Goal: Transaction & Acquisition: Purchase product/service

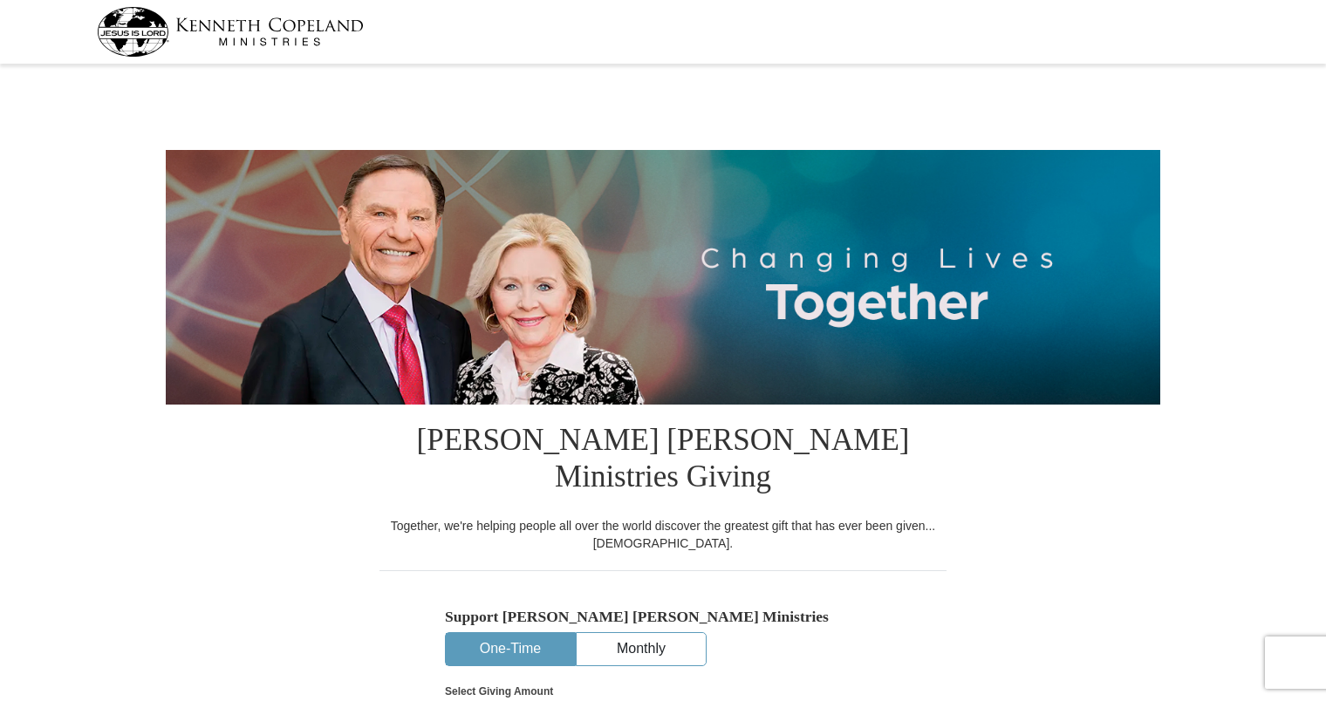
select select "FL"
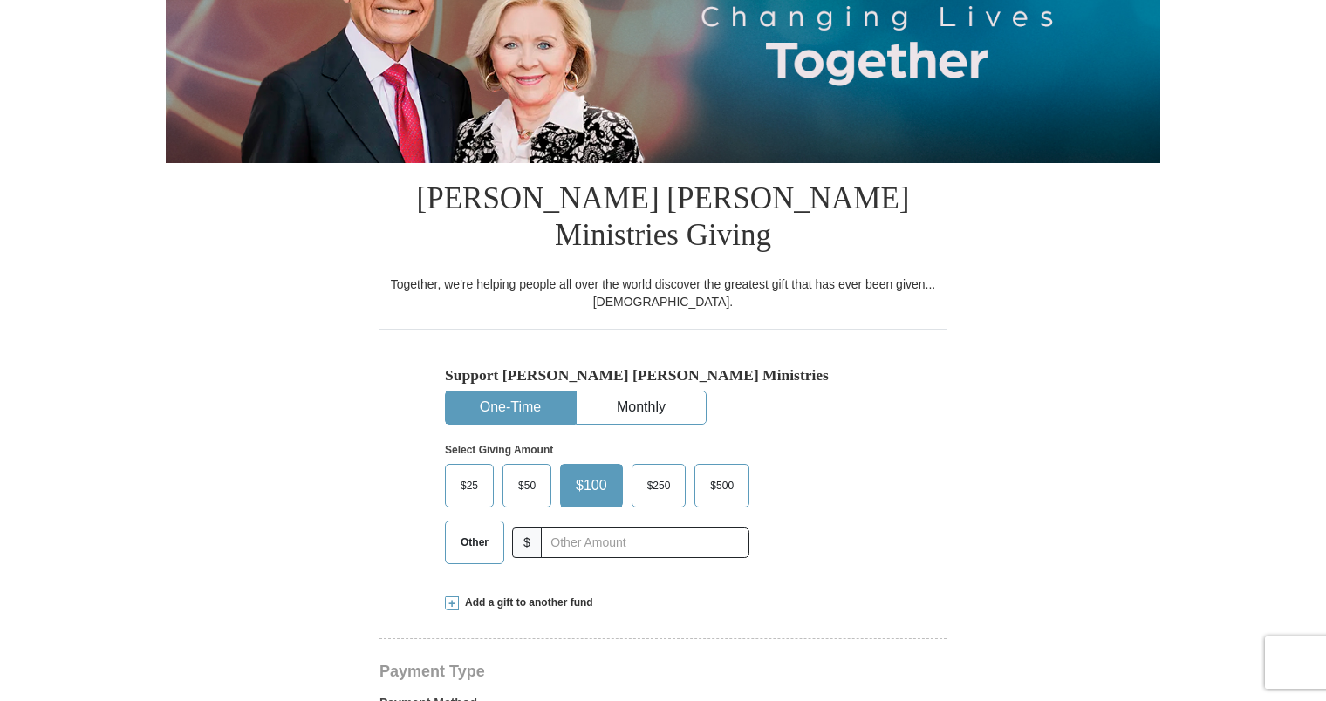
scroll to position [349, 0]
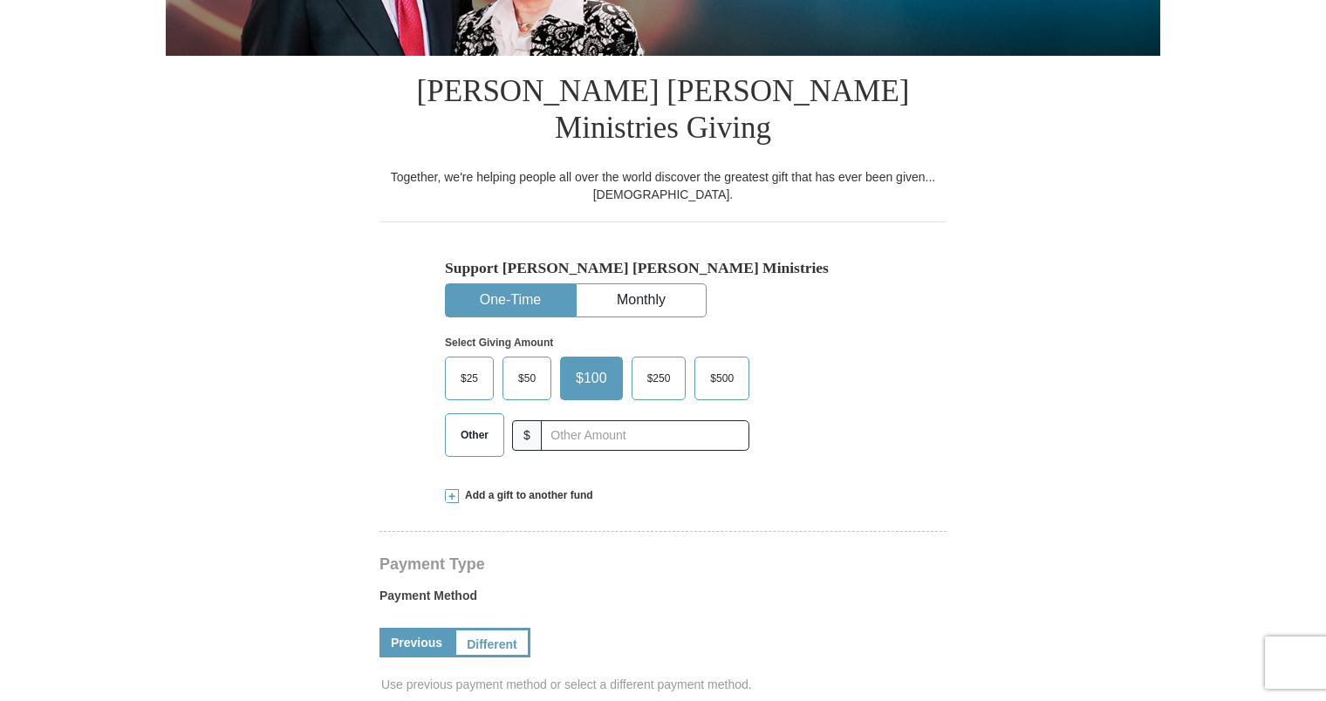
click at [530, 366] on span "$50" at bounding box center [527, 379] width 35 height 26
click at [0, 0] on input "$50" at bounding box center [0, 0] width 0 height 0
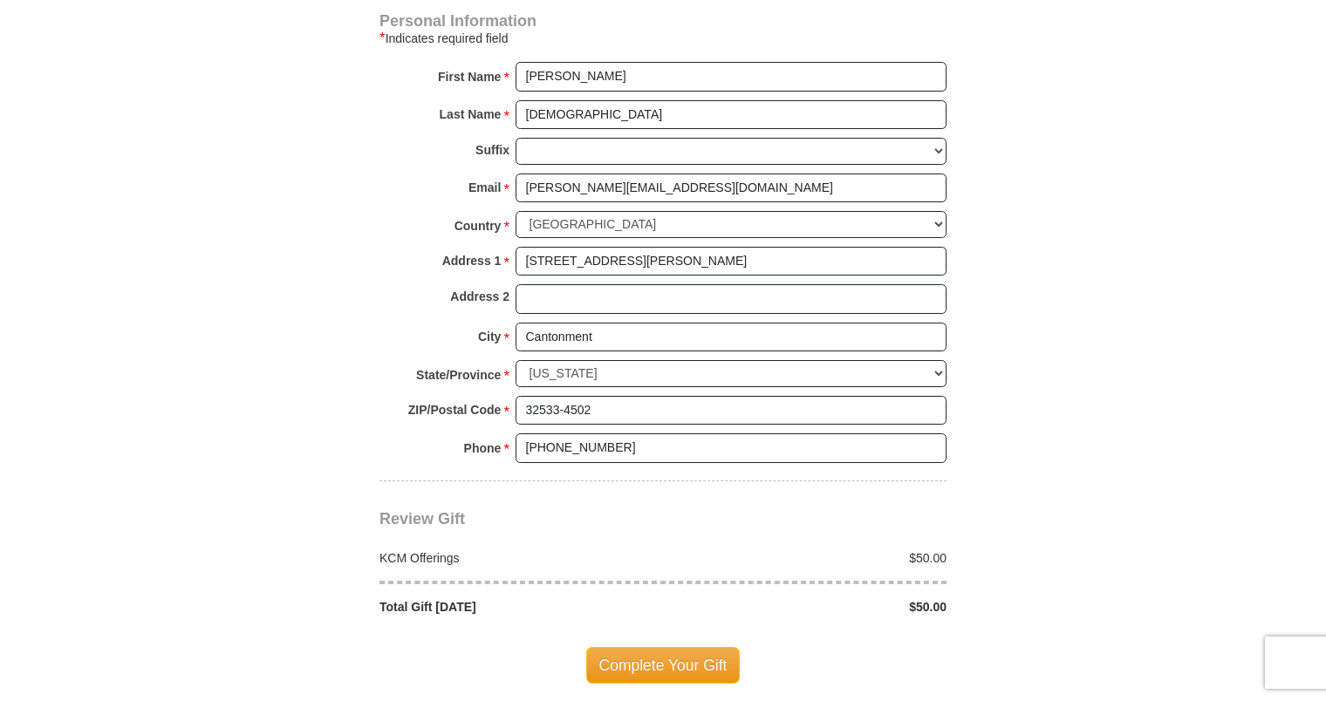
scroll to position [1222, 0]
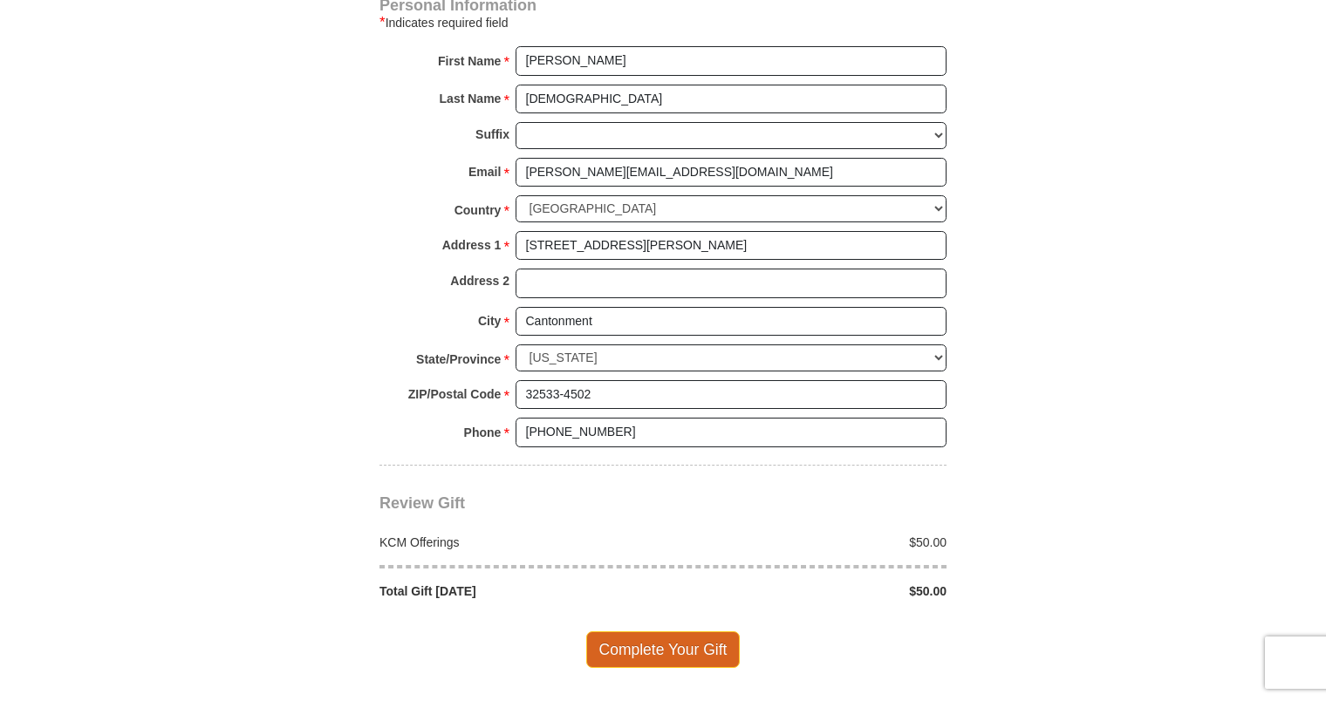
click at [653, 632] on span "Complete Your Gift" at bounding box center [663, 650] width 154 height 37
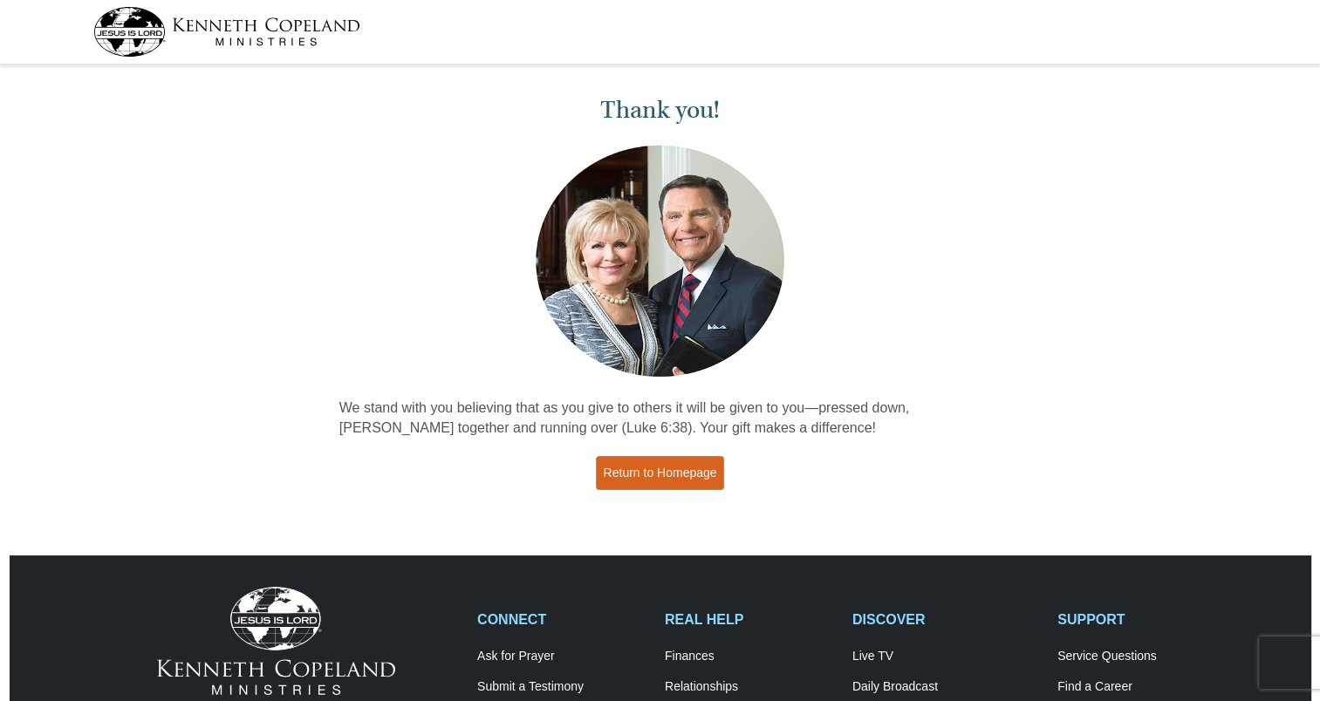
click at [678, 467] on link "Return to Homepage" at bounding box center [660, 473] width 129 height 34
